Goal: Complete application form

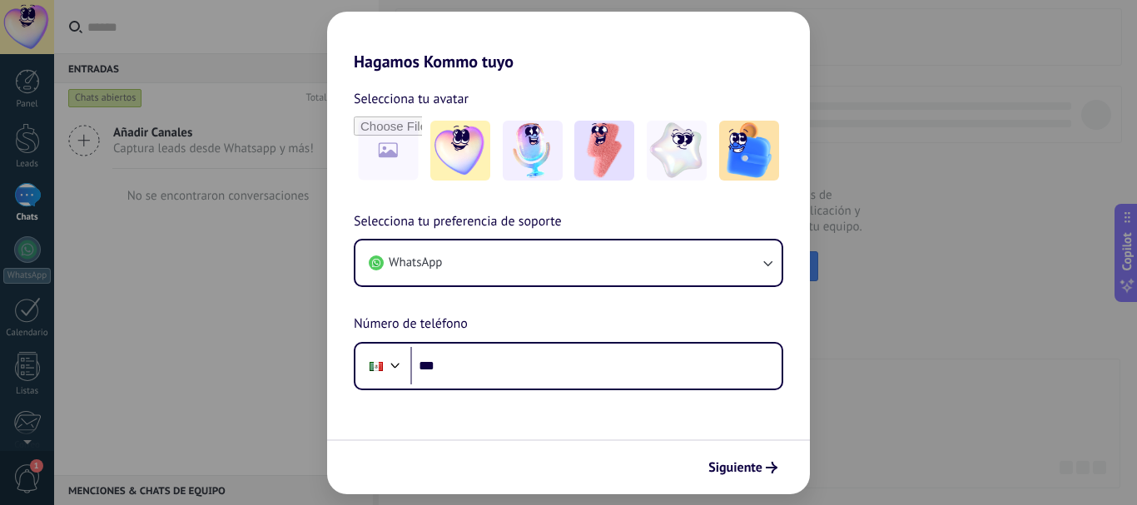
click at [958, 199] on div "Hagamos Kommo tuyo Selecciona tu avatar Selecciona tu preferencia de soporte Wh…" at bounding box center [568, 252] width 1137 height 505
click at [759, 463] on span "Siguiente" at bounding box center [736, 468] width 54 height 12
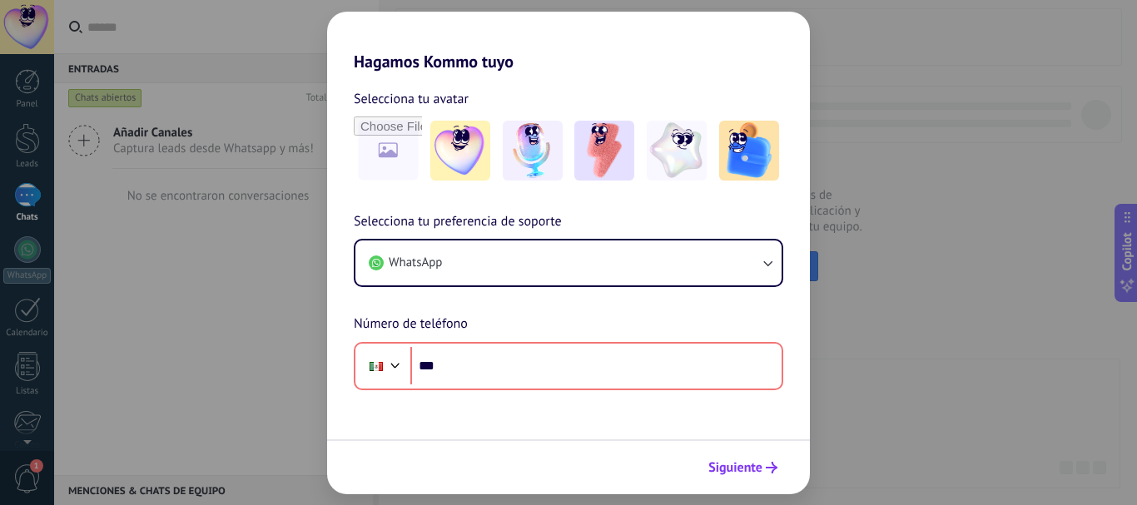
click at [759, 463] on span "Siguiente" at bounding box center [736, 468] width 54 height 12
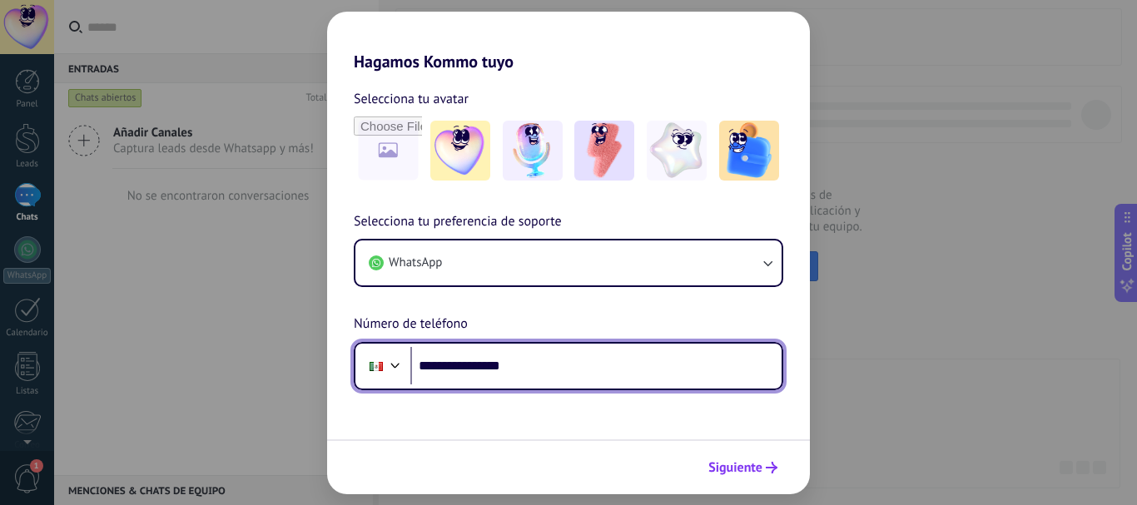
type input "**********"
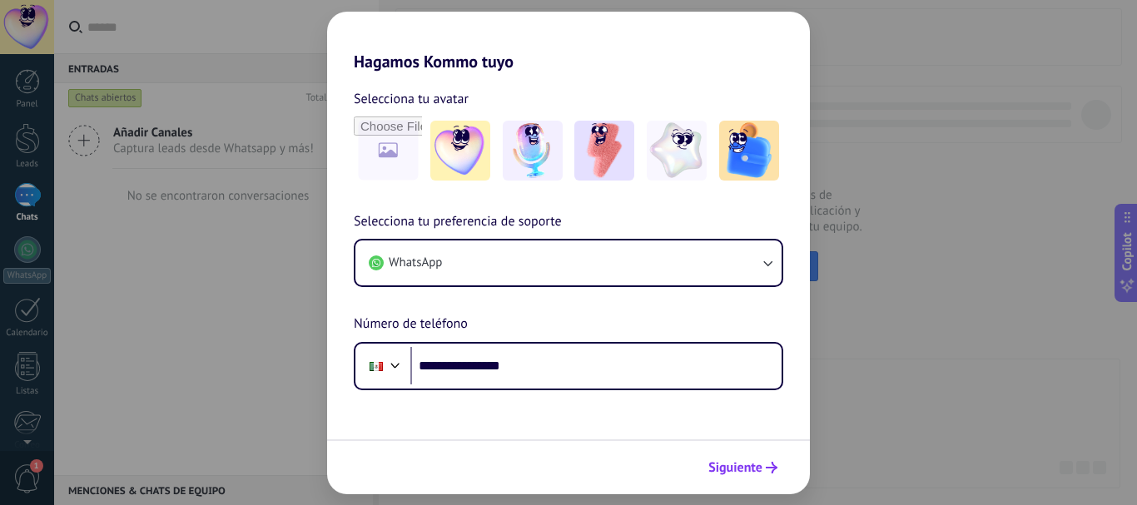
click at [759, 463] on span "Siguiente" at bounding box center [736, 468] width 54 height 12
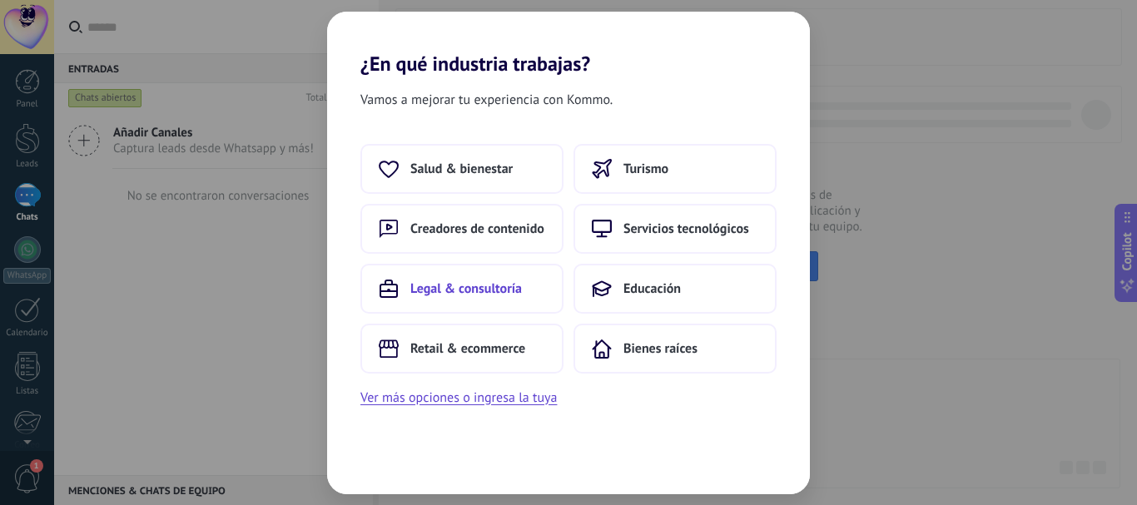
click at [495, 290] on span "Legal & consultoría" at bounding box center [466, 289] width 112 height 17
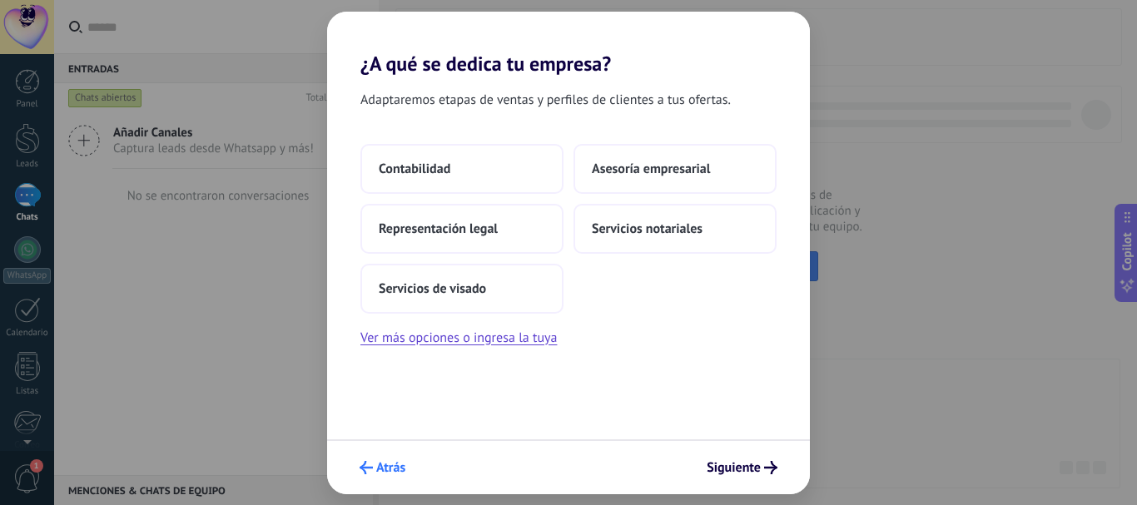
click at [380, 463] on span "Atrás" at bounding box center [390, 468] width 29 height 12
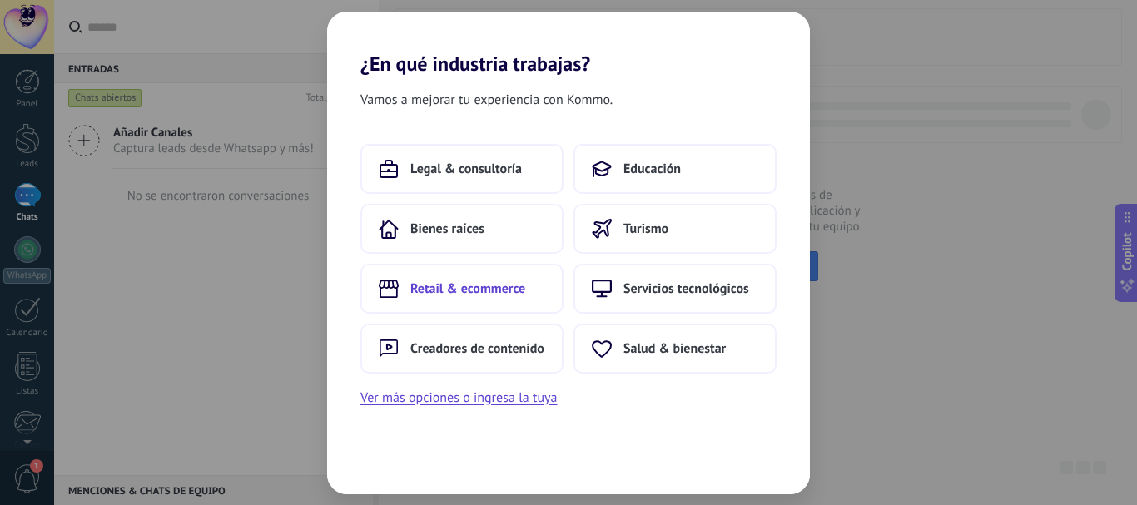
click at [455, 281] on span "Retail & ecommerce" at bounding box center [467, 289] width 115 height 17
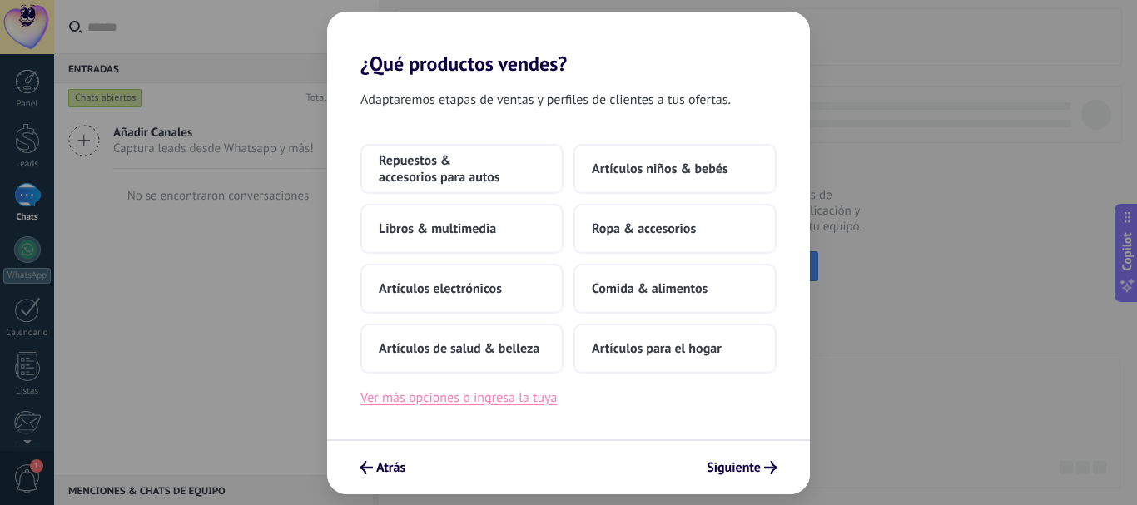
click at [454, 403] on button "Ver más opciones o ingresa la tuya" at bounding box center [459, 398] width 197 height 22
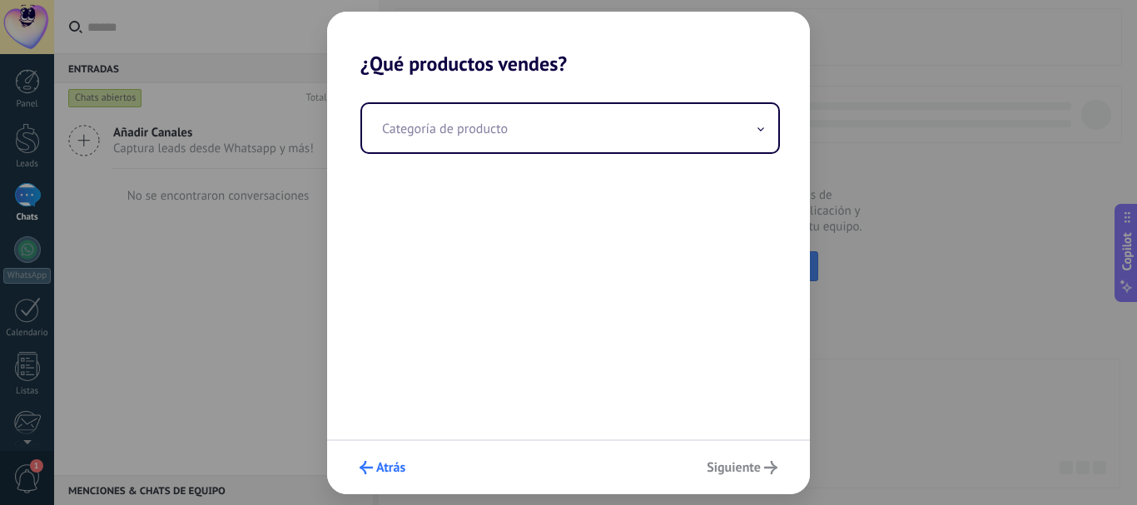
click at [381, 474] on span "Atrás" at bounding box center [390, 468] width 29 height 12
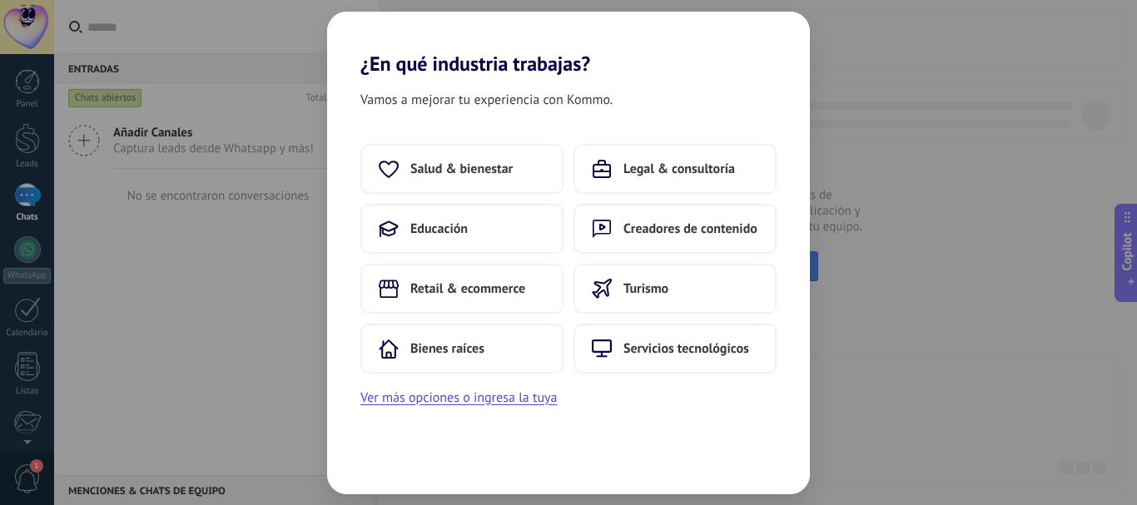
click at [381, 470] on div "Vamos a mejorar tu experiencia con Kommo. Salud & bienestar Legal & consultoría…" at bounding box center [568, 285] width 483 height 419
click at [437, 402] on button "Ver más opciones o ingresa la tuya" at bounding box center [459, 398] width 197 height 22
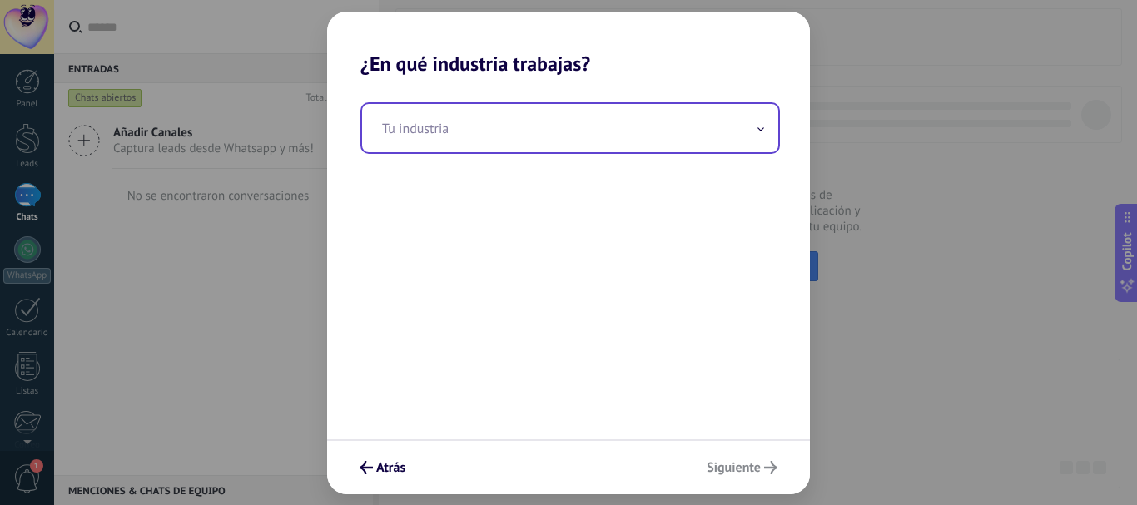
click at [435, 146] on input "text" at bounding box center [570, 128] width 416 height 48
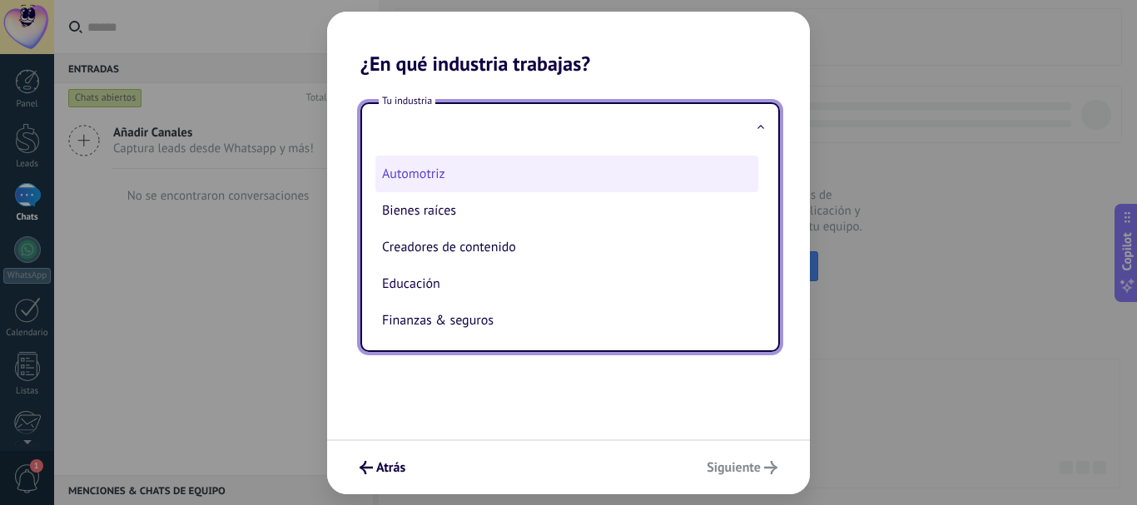
click at [447, 185] on li "Automotriz" at bounding box center [567, 174] width 383 height 37
type input "**********"
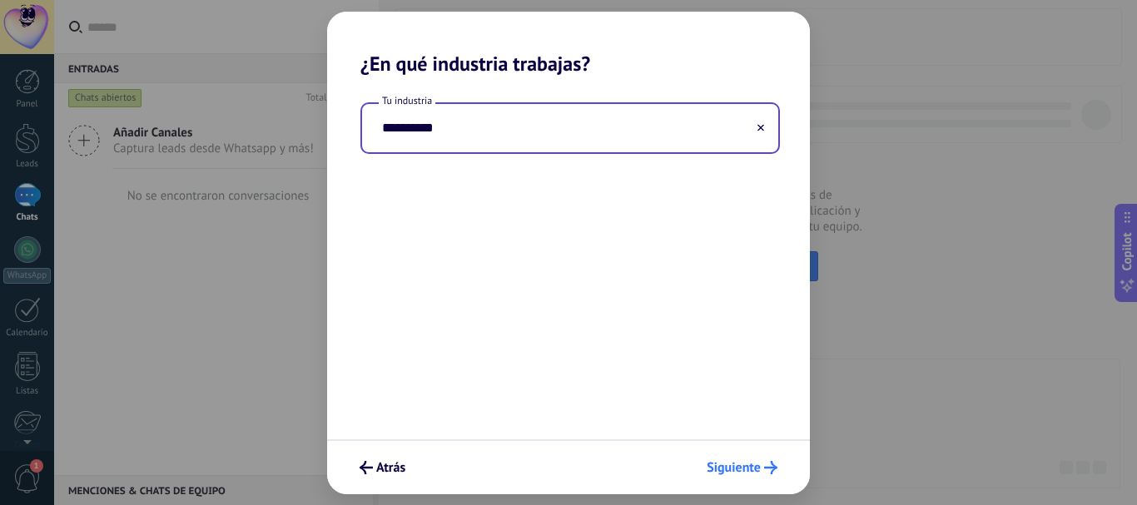
click at [735, 468] on span "Siguiente" at bounding box center [734, 468] width 54 height 12
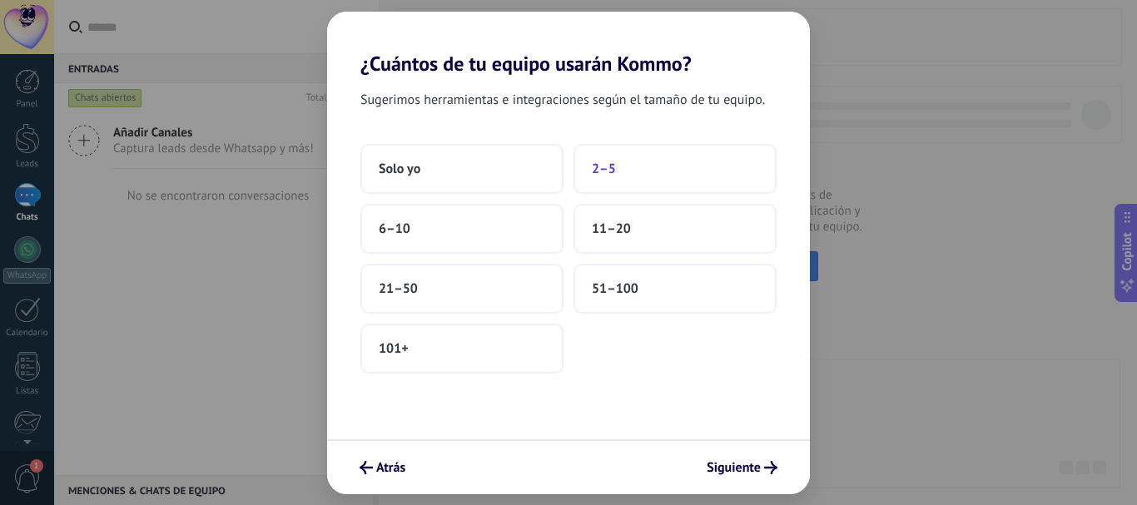
click at [631, 175] on button "2–5" at bounding box center [675, 169] width 203 height 50
